Goal: Information Seeking & Learning: Learn about a topic

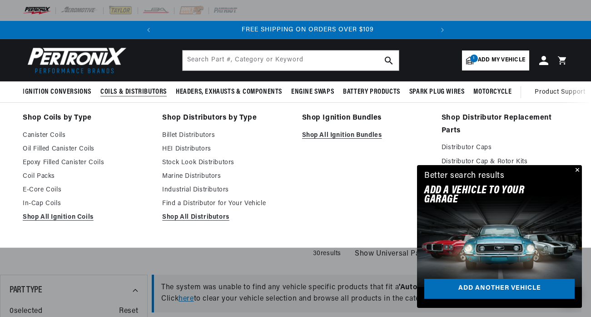
scroll to position [0, 275]
click at [91, 115] on link "Shop Coils by Type" at bounding box center [86, 118] width 127 height 13
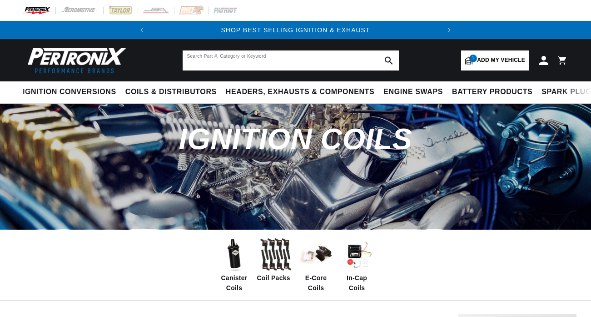
click at [192, 62] on input "text" at bounding box center [291, 60] width 216 height 20
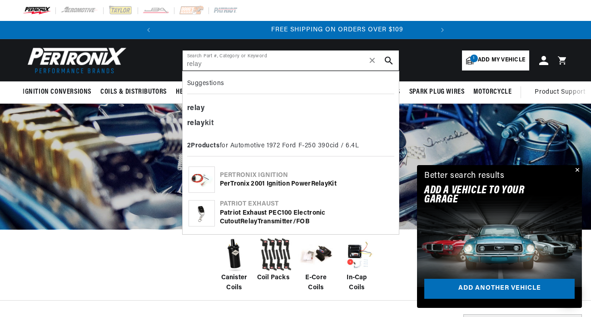
scroll to position [0, 275]
type input "relay"
click at [244, 182] on div "PerTronix 2001 Ignition Power Relay Kit" at bounding box center [306, 183] width 173 height 9
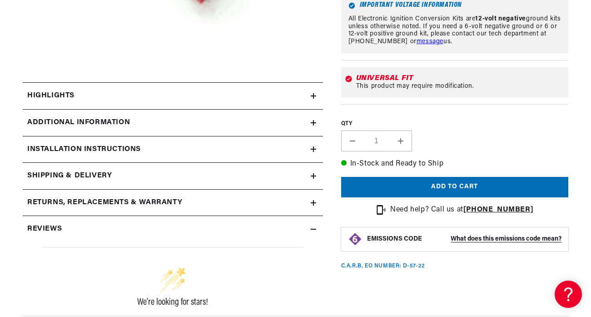
click at [225, 146] on div "Installation instructions" at bounding box center [167, 150] width 288 height 12
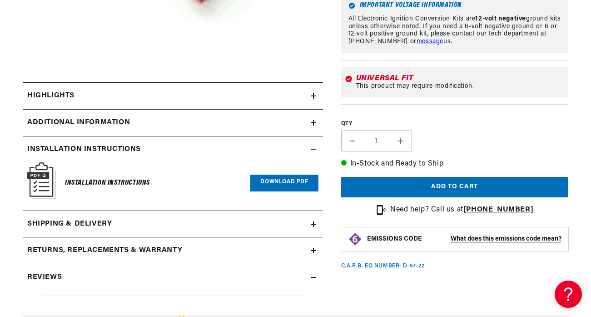
scroll to position [0, 275]
click at [294, 179] on link "Download PDF" at bounding box center [284, 182] width 68 height 17
click at [318, 97] on summary "Highlights" at bounding box center [173, 96] width 300 height 26
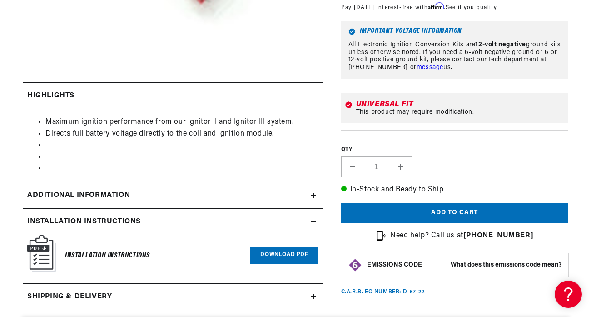
click at [266, 194] on div "Additional Information" at bounding box center [167, 195] width 288 height 12
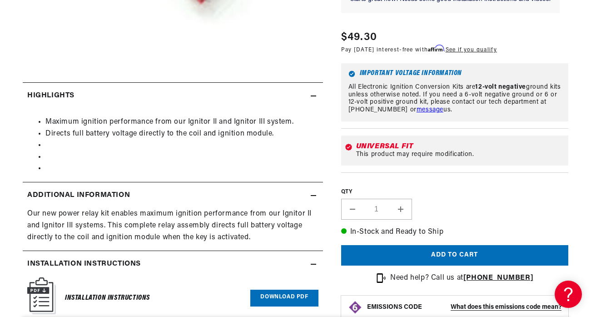
scroll to position [0, 0]
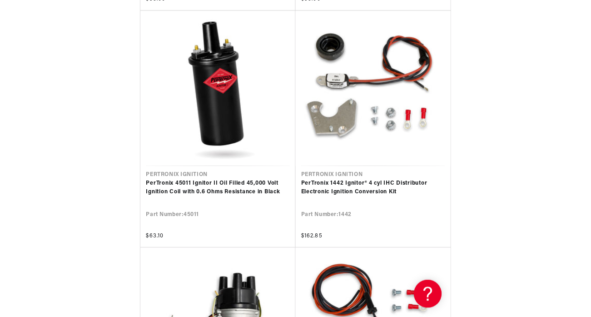
scroll to position [0, 240]
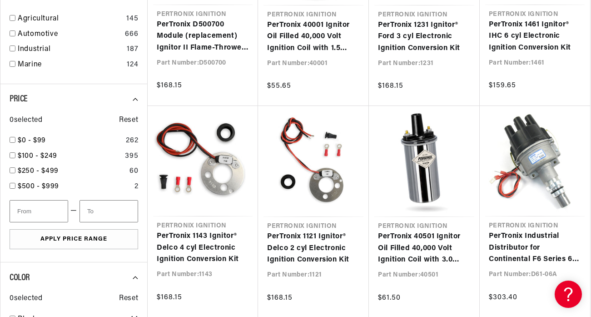
scroll to position [1144, 0]
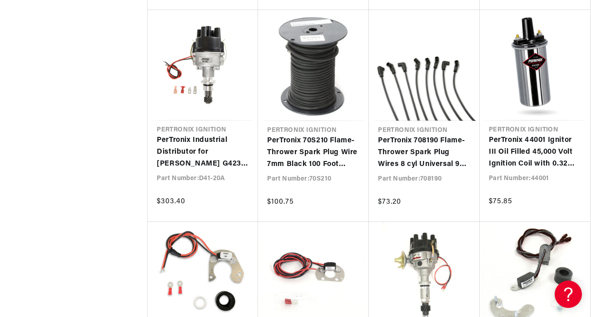
scroll to position [2071, 0]
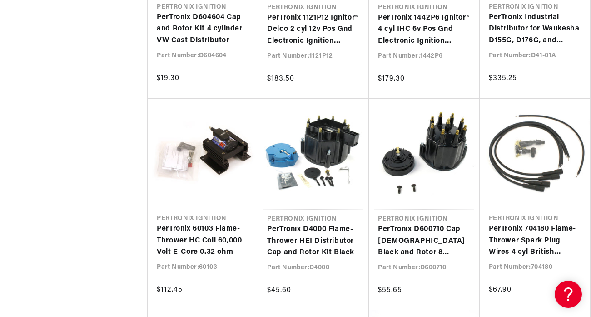
scroll to position [0, 275]
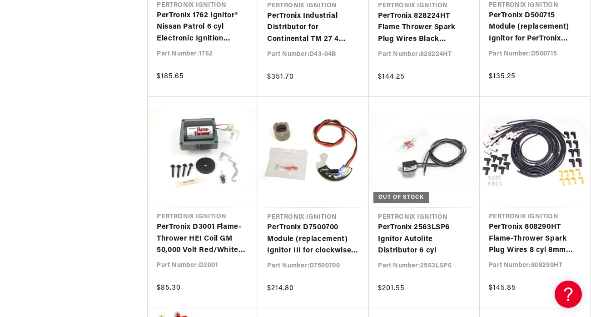
scroll to position [0, 275]
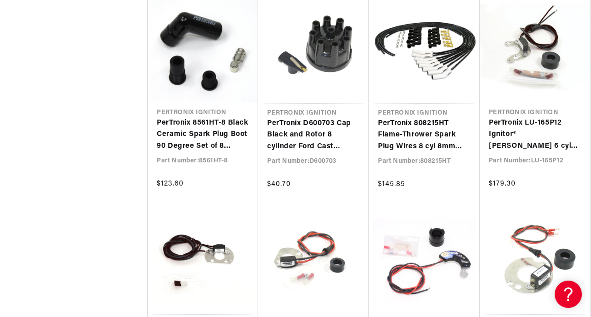
scroll to position [4850, 0]
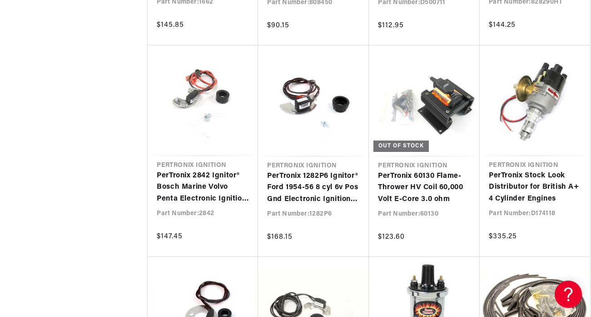
scroll to position [5513, 0]
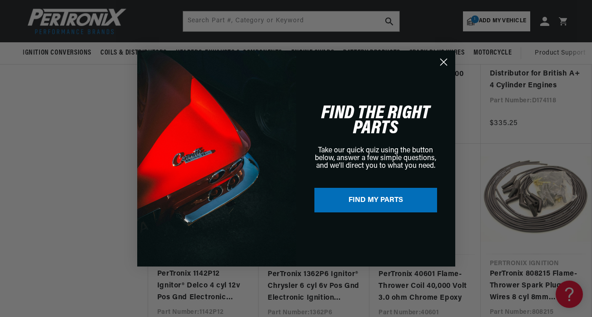
scroll to position [0, 124]
click at [303, 64] on icon "Close dialog" at bounding box center [443, 62] width 6 height 6
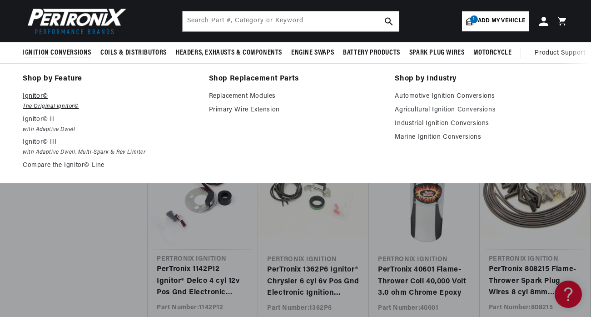
scroll to position [0, 275]
click at [38, 95] on p "Ignitor©" at bounding box center [109, 96] width 173 height 11
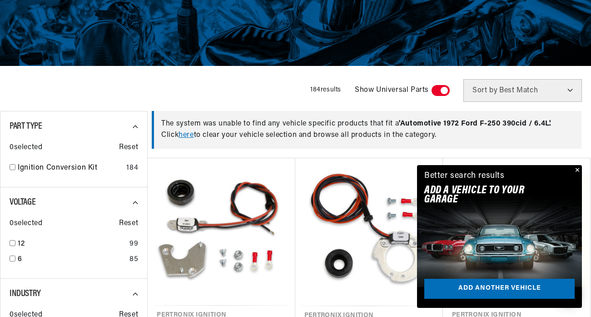
scroll to position [0, 275]
click at [577, 168] on button "Close" at bounding box center [576, 170] width 11 height 11
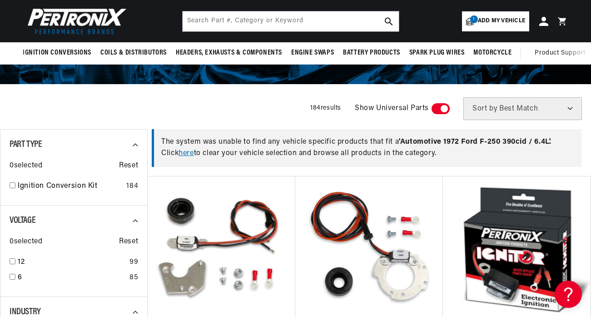
scroll to position [0, 0]
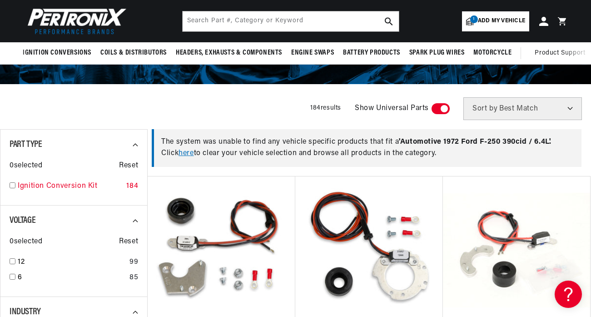
click at [13, 183] on input "checkbox" at bounding box center [13, 185] width 6 height 6
checkbox input "true"
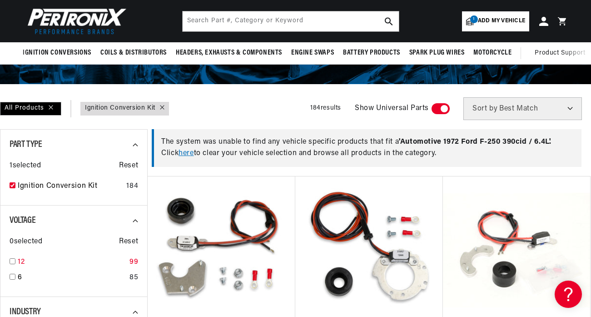
click at [10, 262] on input "checkbox" at bounding box center [13, 261] width 6 height 6
checkbox input "true"
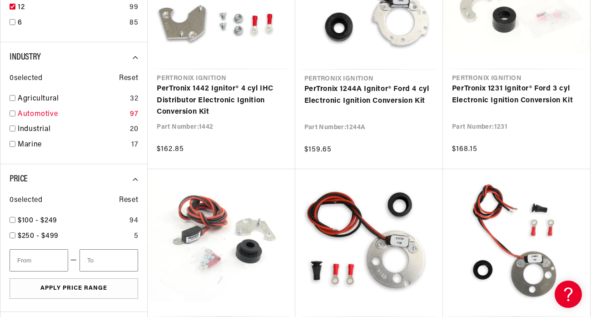
click at [15, 113] on div "Automotive 97" at bounding box center [74, 116] width 129 height 15
checkbox input "true"
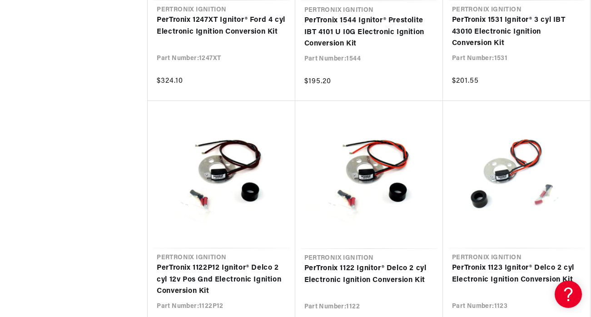
scroll to position [0, 275]
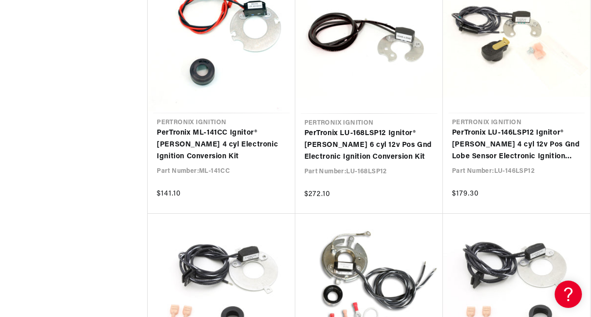
scroll to position [3400, 0]
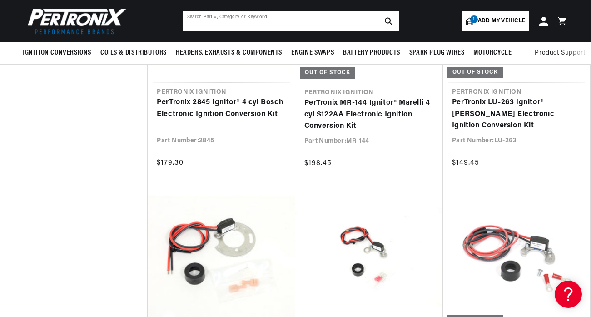
click at [190, 19] on input "text" at bounding box center [291, 21] width 216 height 20
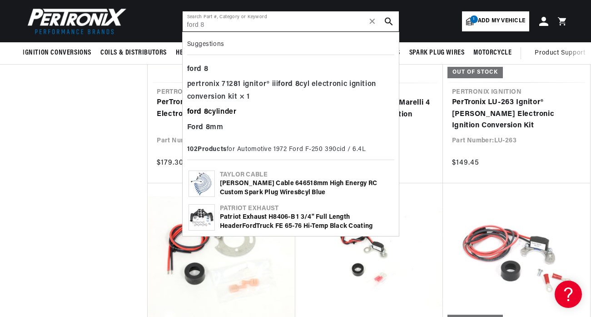
type input "ford 8"
click at [207, 112] on b "8" at bounding box center [206, 111] width 5 height 7
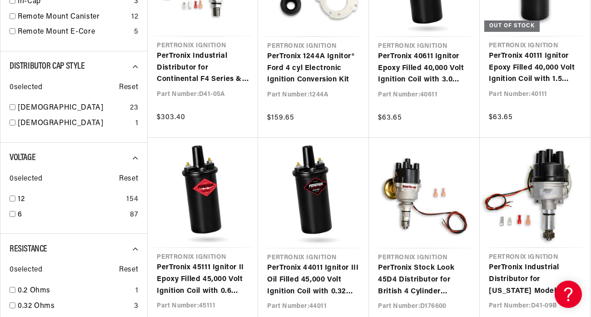
scroll to position [0, 275]
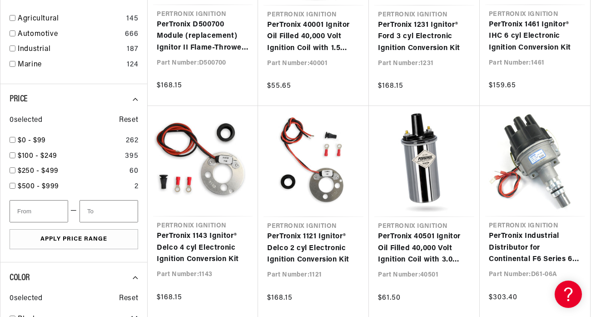
scroll to position [0, 275]
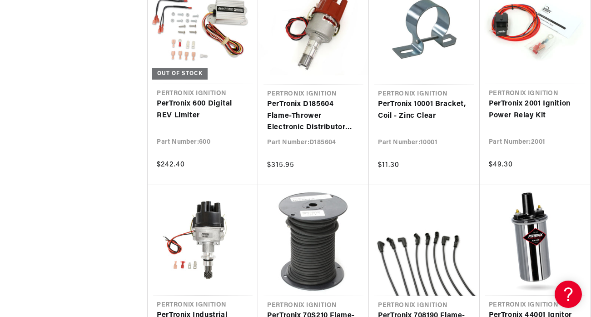
scroll to position [1962, 0]
